Goal: Find specific page/section: Find specific page/section

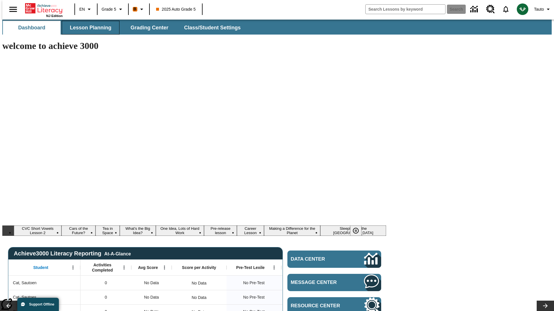
click at [88, 28] on span "Lesson Planning" at bounding box center [91, 28] width 42 height 7
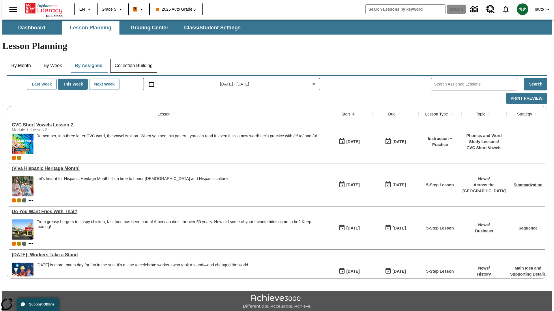
click at [133, 59] on button "Collection Building" at bounding box center [133, 66] width 47 height 14
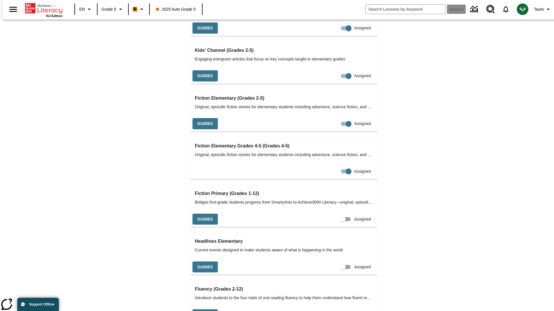
click at [332, 34] on input "Assigned" at bounding box center [348, 28] width 33 height 11
checkbox input "false"
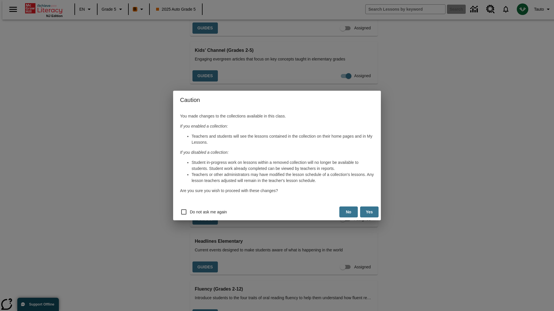
scroll to position [1025, 0]
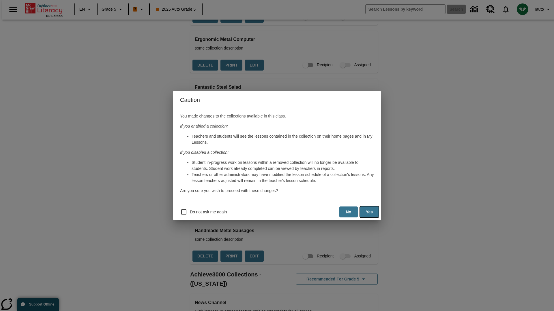
click at [369, 212] on button "Yes" at bounding box center [369, 212] width 18 height 11
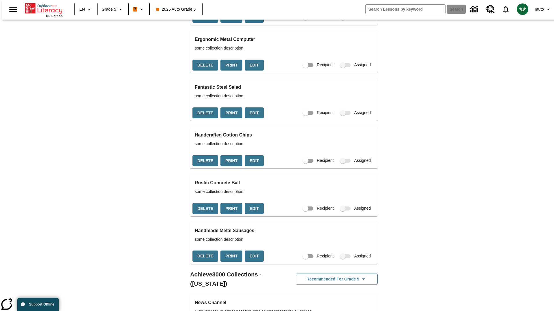
scroll to position [0, 5]
checkbox input "true"
